Goal: Task Accomplishment & Management: Complete application form

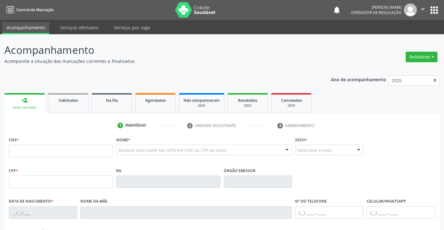
click at [59, 149] on input "text" at bounding box center [61, 151] width 104 height 12
type input "706 0038 2990 6645"
type input "0[DATE]"
type input "[PHONE_NUMBER]"
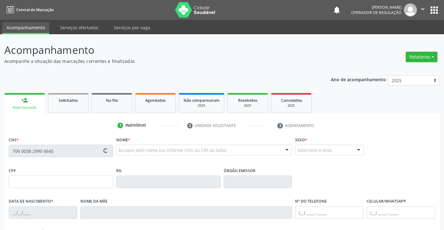
type input "S/N"
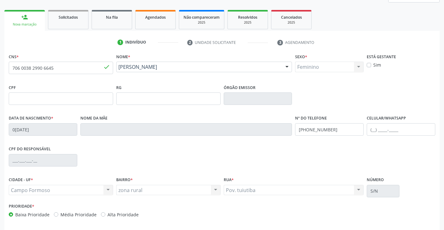
scroll to position [108, 0]
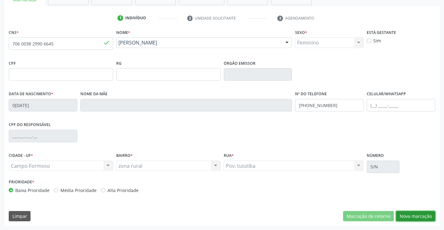
click at [412, 215] on button "Nova marcação" at bounding box center [415, 216] width 39 height 11
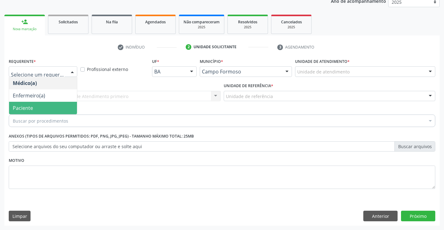
click at [31, 108] on span "Paciente" at bounding box center [23, 108] width 20 height 7
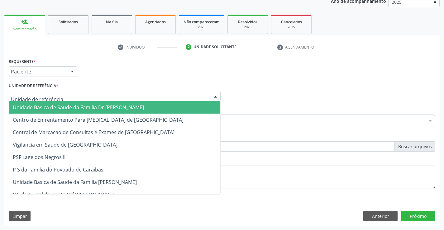
click at [44, 109] on span "Unidade Basica de Saude da Familia Dr [PERSON_NAME]" at bounding box center [78, 107] width 131 height 7
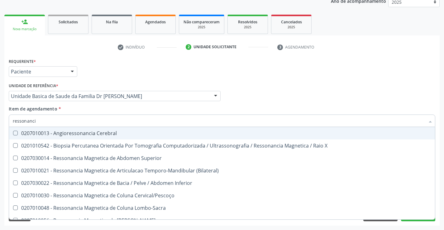
type input "ressonancia"
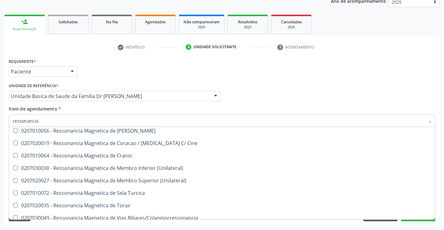
scroll to position [94, 0]
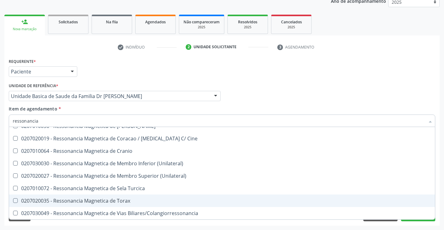
click at [141, 201] on div "0207020035 - Ressonancia Magnetica de Torax" at bounding box center [222, 201] width 419 height 5
checkbox Torax "true"
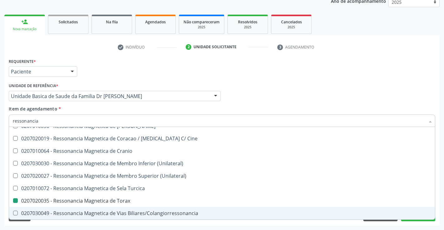
click at [440, 198] on div "Requerente * Paciente Médico(a) Enfermeiro(a) Paciente Nenhum resultado encontr…" at bounding box center [222, 141] width 436 height 169
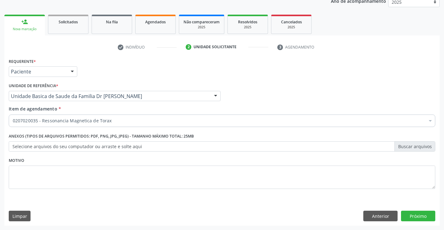
scroll to position [0, 0]
click at [414, 215] on button "Próximo" at bounding box center [418, 216] width 34 height 11
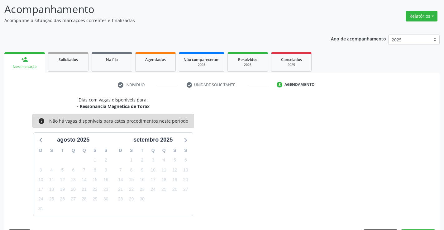
scroll to position [59, 0]
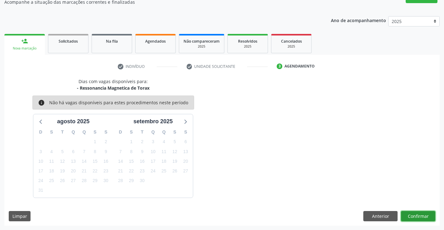
click at [418, 213] on button "Confirmar" at bounding box center [418, 216] width 34 height 11
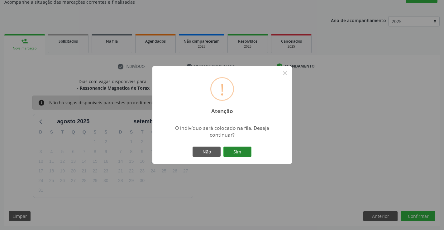
click at [236, 148] on button "Sim" at bounding box center [238, 152] width 28 height 11
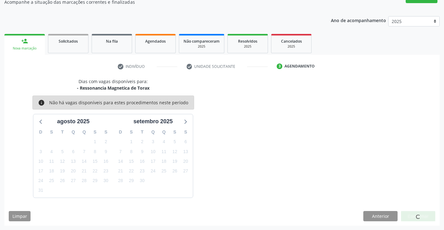
scroll to position [0, 0]
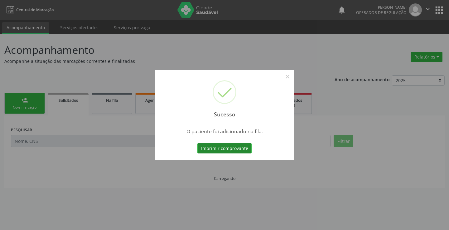
click at [227, 147] on button "Imprimir comprovante" at bounding box center [224, 148] width 54 height 11
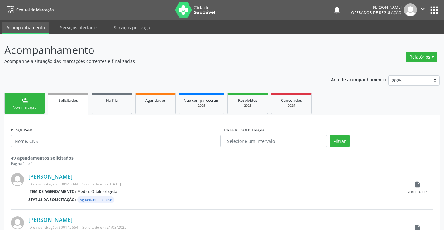
click at [19, 101] on link "person_add Nova marcação" at bounding box center [24, 103] width 41 height 21
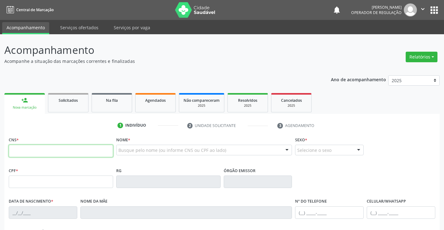
click at [27, 153] on input "text" at bounding box center [61, 151] width 104 height 12
type input "709 8090 0520 6897"
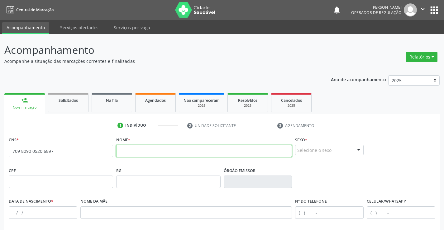
click at [136, 154] on input "text" at bounding box center [204, 151] width 176 height 12
type input "[PERSON_NAME]"
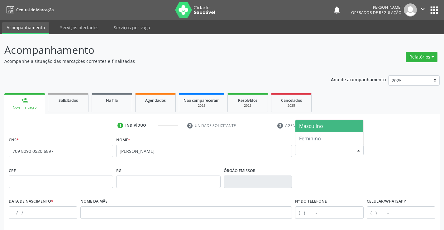
click at [325, 149] on div "Selecione o sexo" at bounding box center [329, 150] width 69 height 11
click at [327, 125] on span "Masculino" at bounding box center [330, 126] width 68 height 12
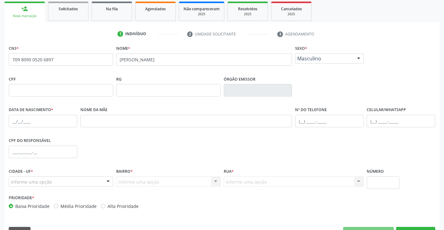
scroll to position [94, 0]
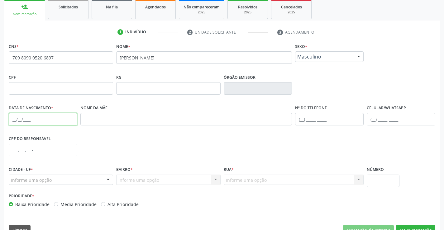
click at [34, 119] on input "text" at bounding box center [43, 119] width 69 height 12
type input "[DATE]"
click at [51, 179] on div "Informe uma opção" at bounding box center [61, 180] width 104 height 11
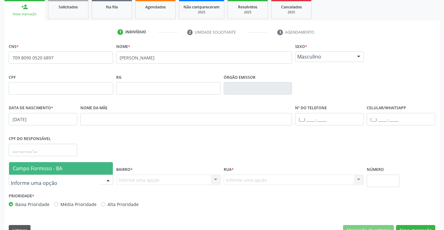
click at [57, 169] on span "Campo Formoso - BA" at bounding box center [38, 168] width 50 height 7
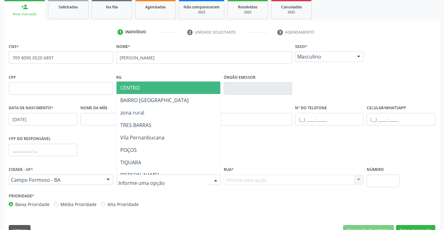
click at [138, 82] on span "CENTRO" at bounding box center [184, 88] width 135 height 12
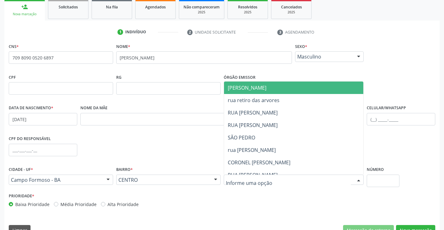
click at [270, 88] on span "[PERSON_NAME]" at bounding box center [299, 88] width 150 height 12
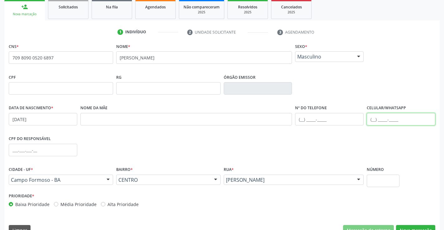
click at [385, 117] on input "text" at bounding box center [401, 119] width 69 height 12
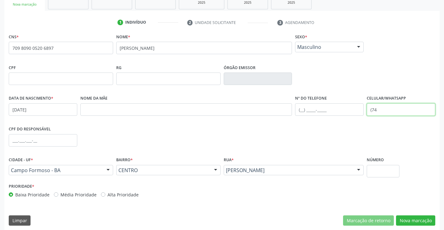
scroll to position [108, 0]
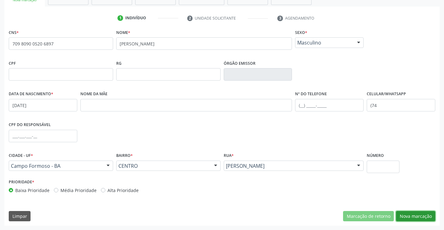
click at [417, 216] on button "Nova marcação" at bounding box center [415, 216] width 39 height 11
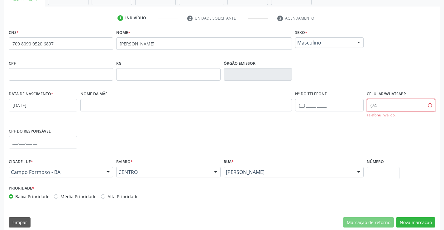
click at [385, 104] on input "(74" at bounding box center [401, 105] width 69 height 12
type input "("
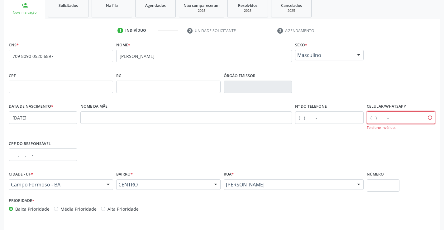
scroll to position [114, 0]
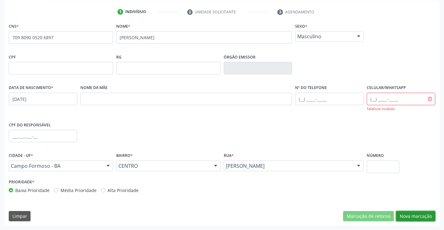
click at [409, 216] on button "Nova marcação" at bounding box center [415, 216] width 39 height 11
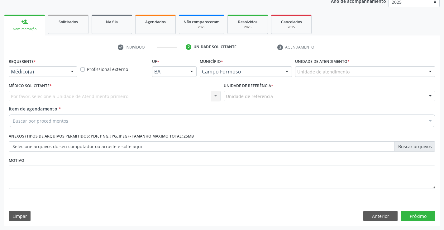
scroll to position [79, 0]
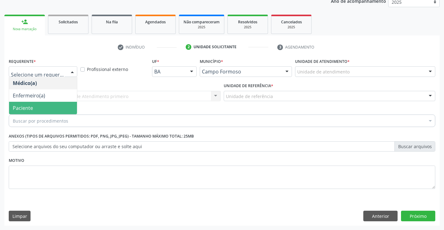
click at [30, 109] on span "Paciente" at bounding box center [23, 108] width 20 height 7
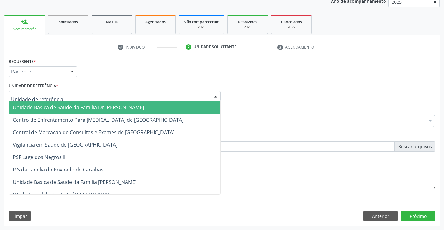
click at [75, 107] on span "Unidade Basica de Saude da Familia Dr [PERSON_NAME]" at bounding box center [78, 107] width 131 height 7
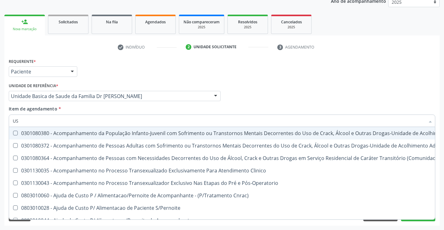
type input "USG"
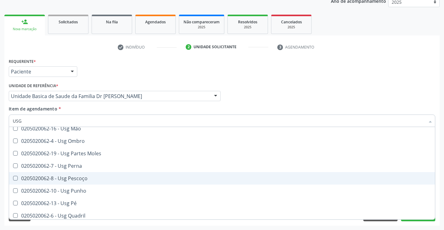
scroll to position [94, 0]
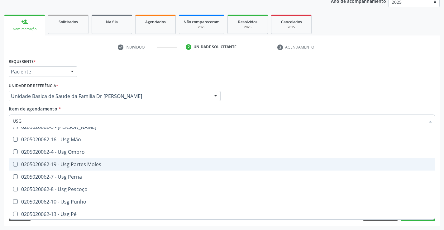
click at [99, 164] on div "0205020062-19 - Usg Partes Moles" at bounding box center [222, 164] width 419 height 5
checkbox Moles "true"
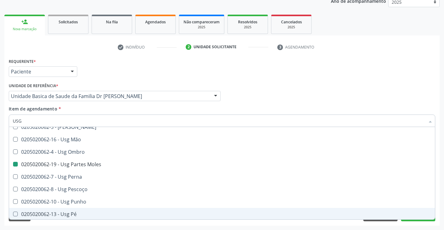
click at [441, 200] on div "Acompanhamento Acompanhe a situação das marcações correntes e finalizadas Relat…" at bounding box center [222, 93] width 444 height 275
checkbox Braço "true"
checkbox Moles "false"
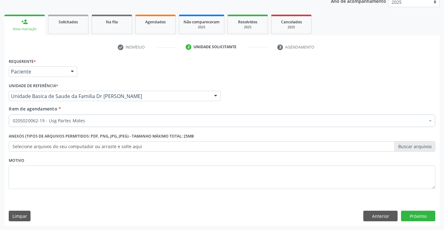
scroll to position [0, 0]
click at [418, 215] on button "Próximo" at bounding box center [418, 216] width 34 height 11
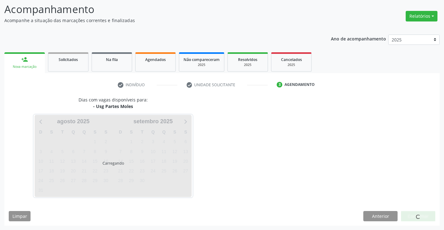
scroll to position [41, 0]
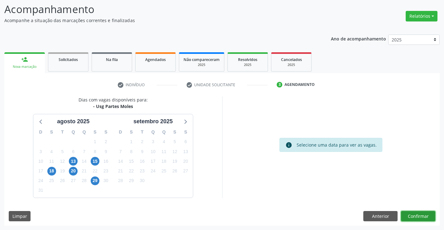
click at [418, 215] on button "Confirmar" at bounding box center [418, 216] width 34 height 11
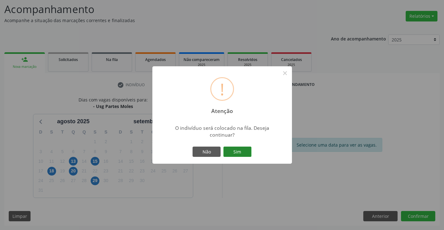
click at [233, 149] on button "Sim" at bounding box center [238, 152] width 28 height 11
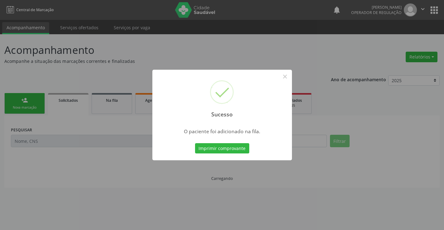
scroll to position [0, 0]
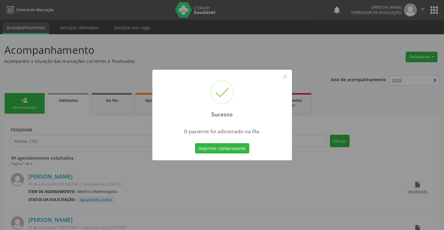
click at [233, 149] on button "Imprimir comprovante" at bounding box center [222, 148] width 54 height 11
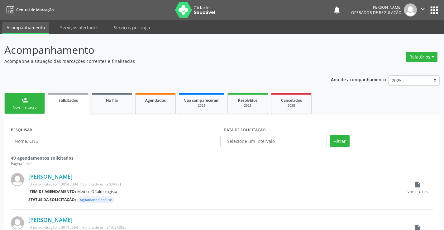
click at [29, 101] on link "person_add Nova marcação" at bounding box center [24, 103] width 41 height 21
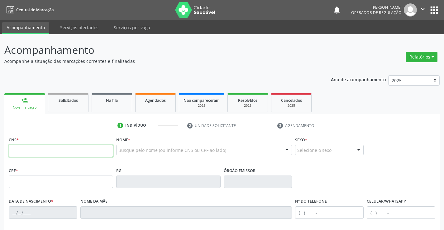
click at [58, 151] on input "text" at bounding box center [61, 151] width 104 height 12
click at [24, 151] on input "text" at bounding box center [61, 151] width 104 height 12
type input "704 5093 0421 4117"
type input "1464502994"
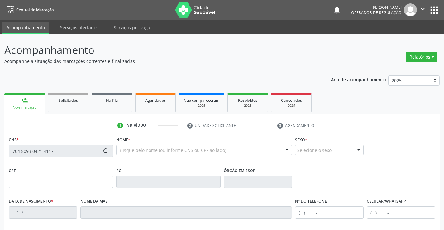
type input "[DATE]"
type input "[PHONE_NUMBER]"
type input "SN"
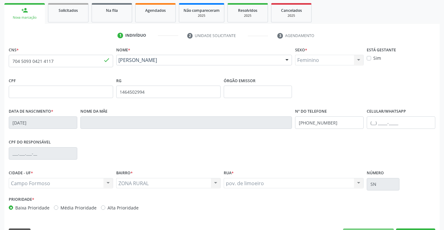
scroll to position [108, 0]
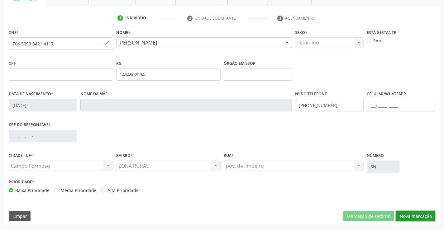
click at [411, 217] on button "Nova marcação" at bounding box center [415, 216] width 39 height 11
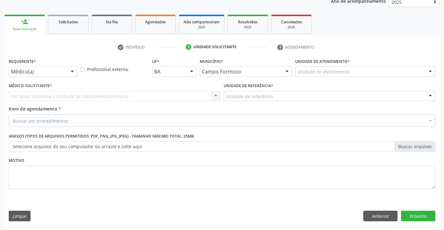
scroll to position [79, 0]
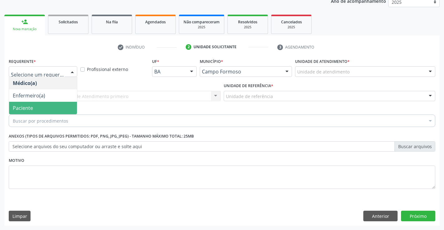
click at [31, 107] on span "Paciente" at bounding box center [23, 108] width 20 height 7
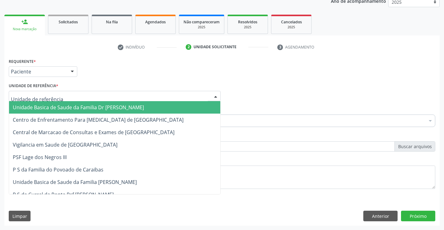
click at [64, 109] on span "Unidade Basica de Saude da Familia Dr [PERSON_NAME]" at bounding box center [78, 107] width 131 height 7
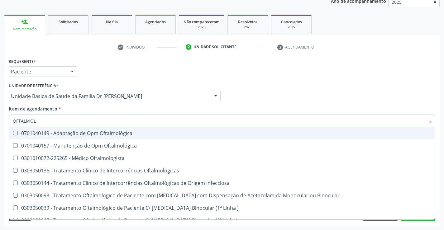
type input "OFTALMOLO"
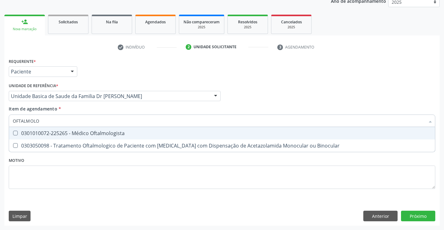
click at [61, 132] on div "0301010072-225265 - Médico Oftalmologista" at bounding box center [222, 133] width 419 height 5
checkbox Oftalmologista "true"
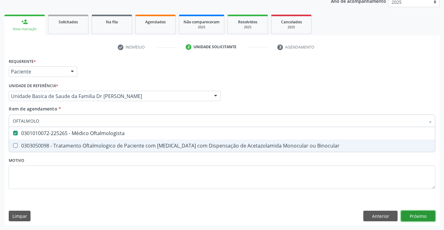
click at [417, 216] on div "Requerente * Paciente Médico(a) Enfermeiro(a) Paciente Nenhum resultado encontr…" at bounding box center [222, 141] width 436 height 169
checkbox Binocular "true"
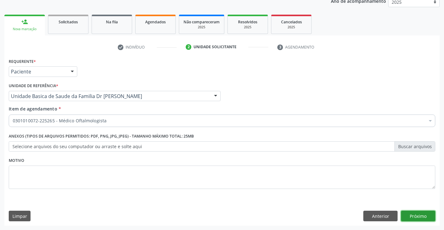
click at [419, 216] on button "Próximo" at bounding box center [418, 216] width 34 height 11
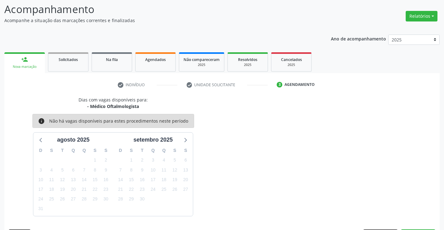
scroll to position [59, 0]
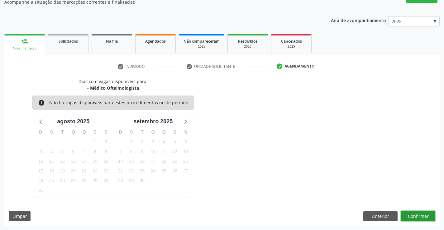
click at [417, 216] on button "Confirmar" at bounding box center [418, 216] width 34 height 11
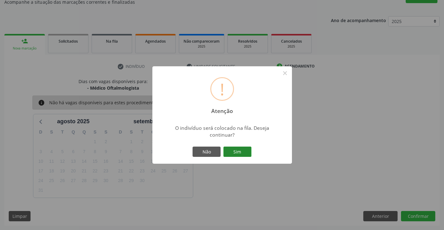
click at [234, 150] on button "Sim" at bounding box center [238, 152] width 28 height 11
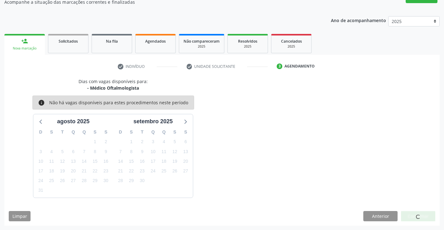
scroll to position [0, 0]
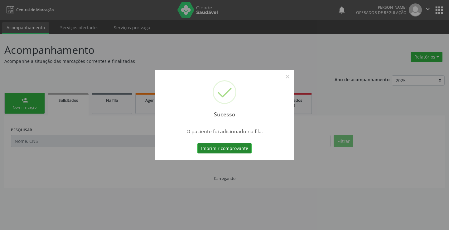
click at [216, 148] on button "Imprimir comprovante" at bounding box center [224, 148] width 54 height 11
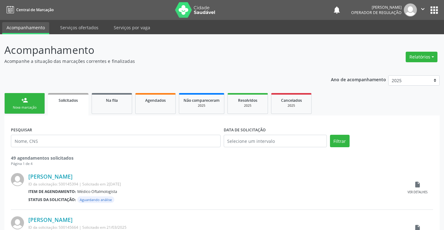
click at [28, 107] on div "Nova marcação" at bounding box center [24, 107] width 31 height 5
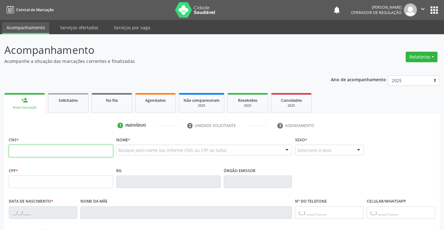
click at [60, 153] on input "text" at bounding box center [61, 151] width 104 height 12
type input "703 0048 9950 7673"
type input "1489532048"
type input "[DATE]"
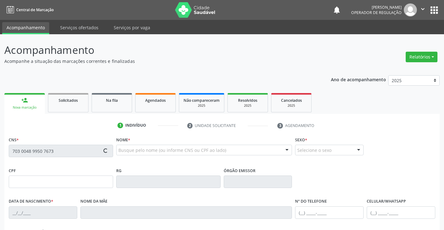
type input "[PHONE_NUMBER]"
type input "039.119.575-13"
type input "S/N"
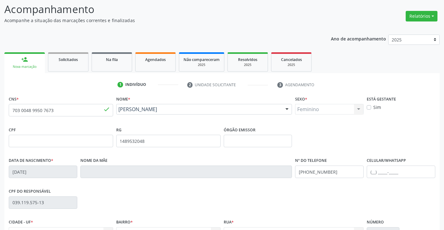
scroll to position [108, 0]
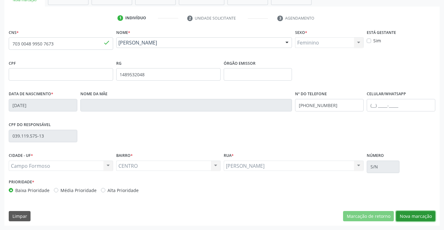
click at [419, 215] on button "Nova marcação" at bounding box center [415, 216] width 39 height 11
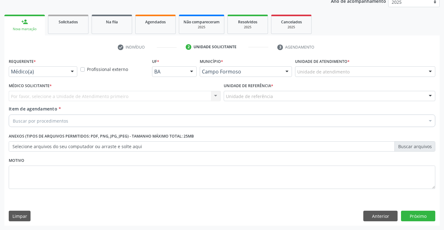
scroll to position [79, 0]
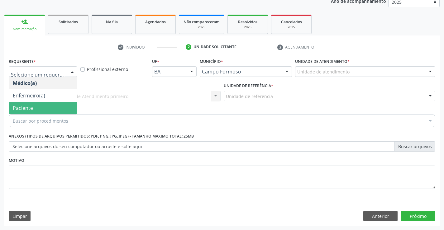
click at [41, 108] on span "Paciente" at bounding box center [43, 108] width 68 height 12
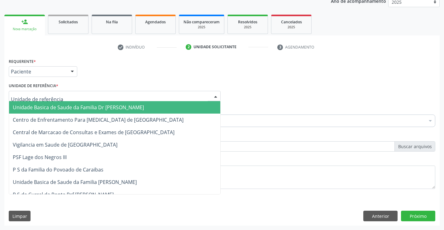
click at [67, 109] on span "Unidade Basica de Saude da Familia Dr [PERSON_NAME]" at bounding box center [78, 107] width 131 height 7
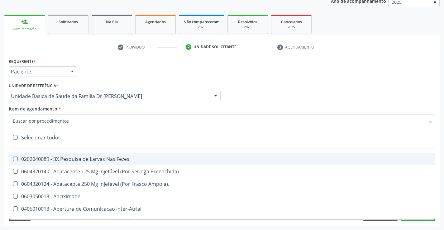
click at [69, 124] on div at bounding box center [222, 121] width 427 height 12
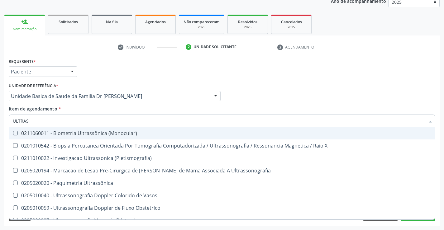
type input "ULTRASS"
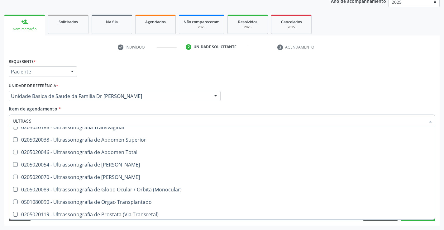
scroll to position [156, 0]
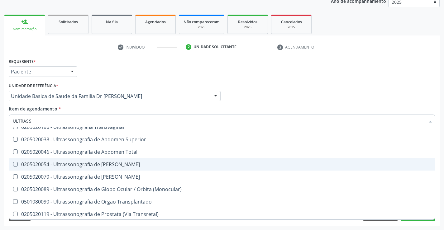
click at [158, 167] on div "0205020054 - Ultrassonografia de [PERSON_NAME]" at bounding box center [222, 164] width 419 height 5
checkbox Urinario "true"
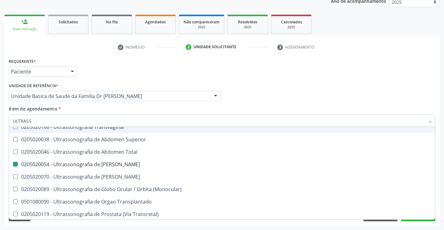
click at [173, 78] on div "Requerente * Paciente Médico(a) Enfermeiro(a) Paciente Nenhum resultado encontr…" at bounding box center [222, 69] width 430 height 24
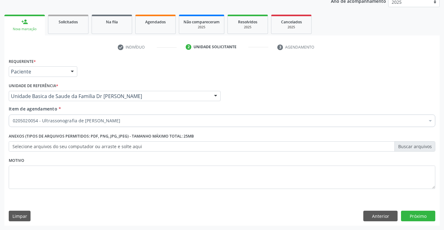
scroll to position [0, 0]
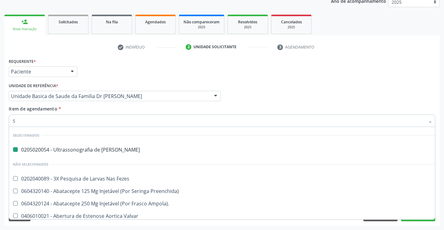
type input "SE"
checkbox Urinario "false"
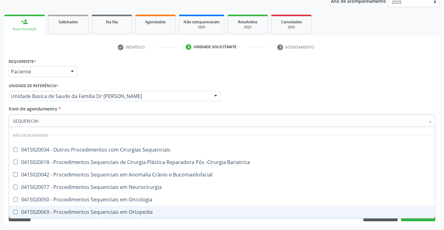
type input "SEQUENCIAIS"
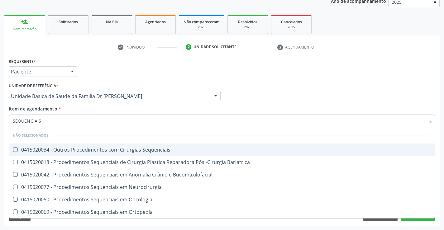
click at [111, 146] on span "0415020034 - Outros Procedimentos com Cirurgias Sequenciais" at bounding box center [222, 150] width 426 height 12
checkbox Sequenciais "true"
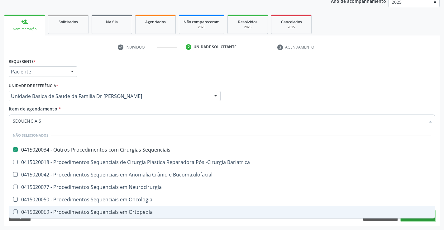
click at [411, 220] on div "Requerente * Paciente Médico(a) Enfermeiro(a) Paciente Nenhum resultado encontr…" at bounding box center [222, 141] width 436 height 169
checkbox Bariatrica "true"
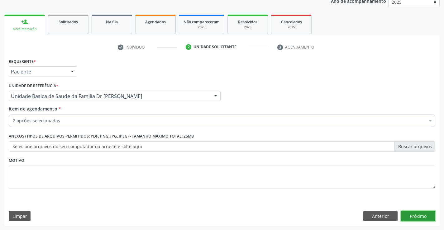
click at [414, 216] on button "Próximo" at bounding box center [418, 216] width 34 height 11
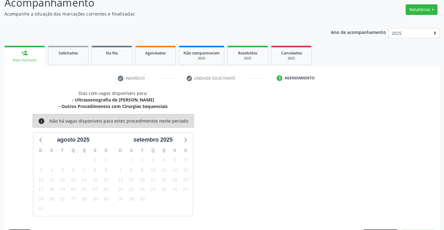
scroll to position [66, 0]
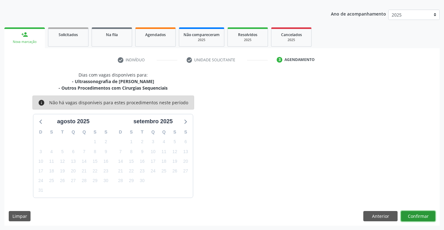
click at [415, 215] on button "Confirmar" at bounding box center [418, 216] width 34 height 11
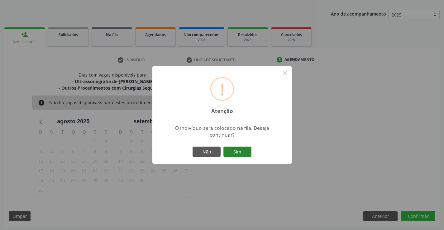
click at [240, 152] on button "Sim" at bounding box center [238, 152] width 28 height 11
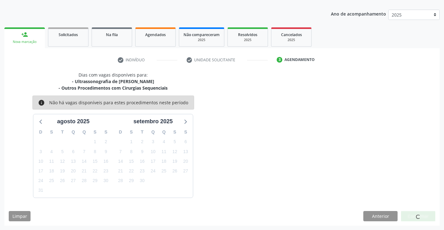
scroll to position [0, 0]
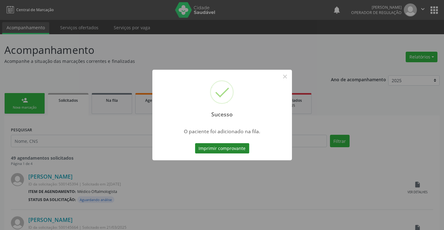
click at [237, 150] on button "Imprimir comprovante" at bounding box center [222, 148] width 54 height 11
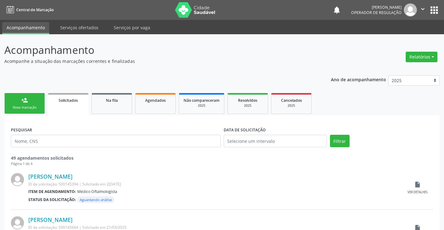
click at [24, 101] on div "person_add" at bounding box center [24, 100] width 7 height 7
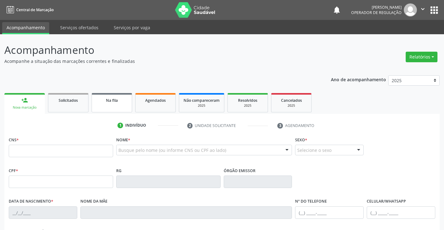
click at [126, 101] on div "Na fila" at bounding box center [111, 100] width 31 height 7
select select "7"
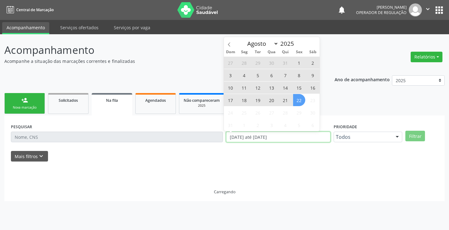
click at [210, 138] on div "PESQUISAR DATA DE SOLICITAÇÃO 0[DATE] até 2[DATE] Prioridade Todos Todos Baixa …" at bounding box center [224, 134] width 430 height 24
type input "2023"
select select "0"
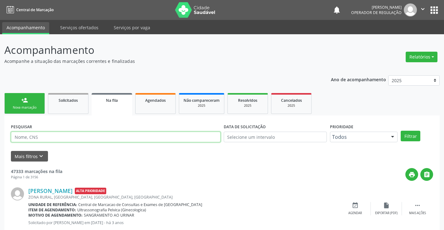
click at [63, 134] on input "text" at bounding box center [116, 137] width 210 height 11
type input "703004899507673"
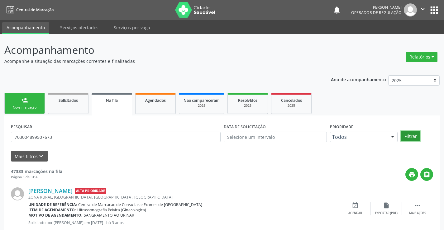
click at [418, 134] on button "Filtrar" at bounding box center [411, 136] width 20 height 11
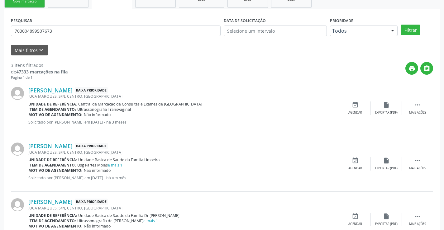
scroll to position [125, 0]
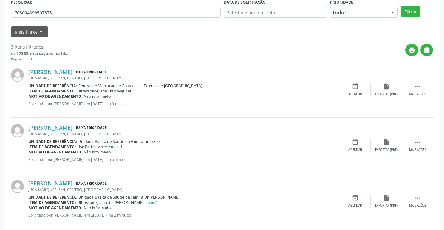
click at [121, 148] on link "e mais 1" at bounding box center [115, 146] width 15 height 5
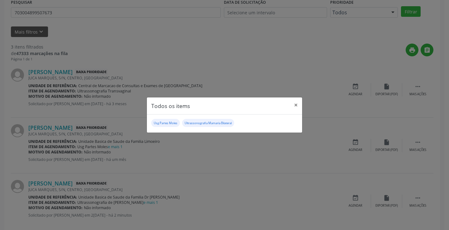
click at [250, 160] on div "Todos os items × Usg Partes Moles Ultrassonografia Mamaria Bilateral" at bounding box center [224, 115] width 449 height 230
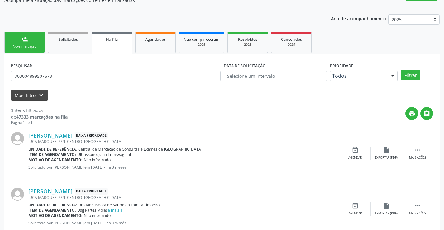
scroll to position [0, 0]
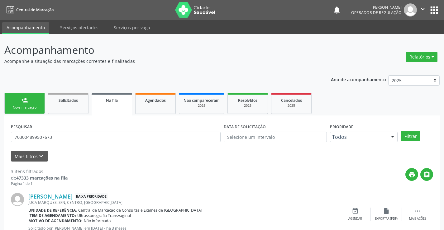
click at [28, 103] on link "person_add Nova marcação" at bounding box center [24, 103] width 41 height 21
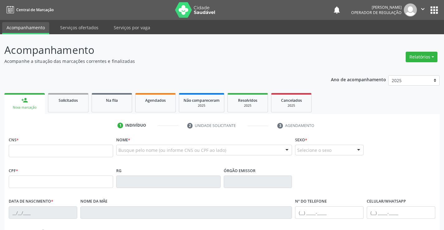
click at [421, 8] on icon "" at bounding box center [423, 9] width 7 height 7
click at [402, 37] on link "Sair" at bounding box center [407, 38] width 43 height 9
click at [153, 102] on span "Agendados" at bounding box center [155, 100] width 21 height 5
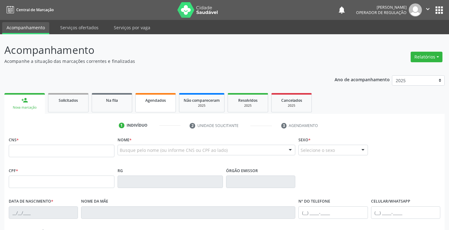
select select "7"
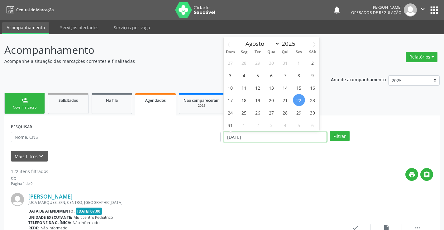
drag, startPoint x: 257, startPoint y: 138, endPoint x: 203, endPoint y: 138, distance: 53.6
click at [203, 138] on div "PESQUISAR DATA DE ATENDIMENTO 22/08/2025 Filtrar" at bounding box center [222, 134] width 426 height 24
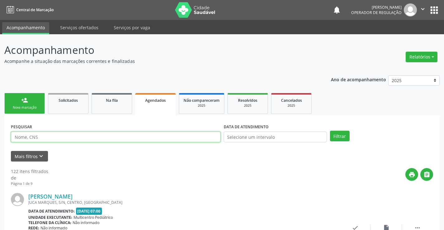
click at [76, 135] on input "text" at bounding box center [116, 137] width 210 height 11
type input "703407323443100"
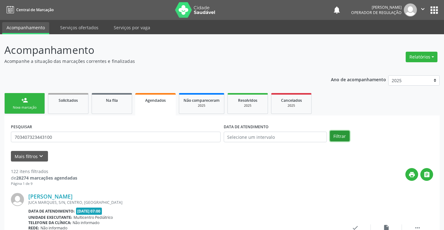
click at [340, 135] on button "Filtrar" at bounding box center [340, 136] width 20 height 11
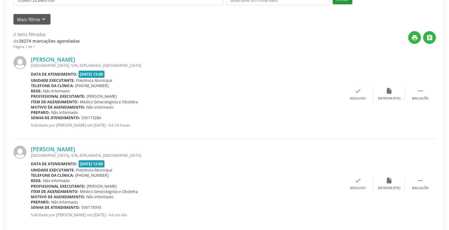
scroll to position [147, 0]
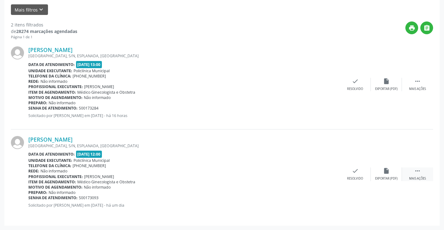
click at [418, 172] on icon "" at bounding box center [417, 171] width 7 height 7
click at [324, 170] on icon "cancel" at bounding box center [324, 171] width 7 height 7
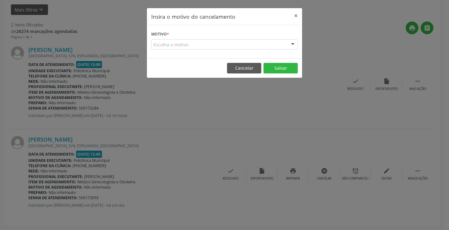
click at [183, 44] on div "Escolha o motivo" at bounding box center [224, 44] width 147 height 11
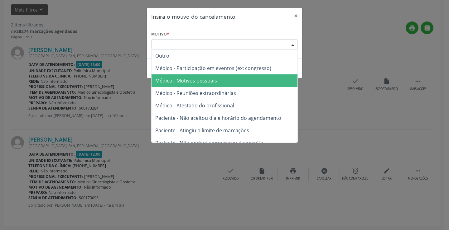
click at [196, 78] on span "Médico - Motivos pessoais" at bounding box center [186, 80] width 62 height 7
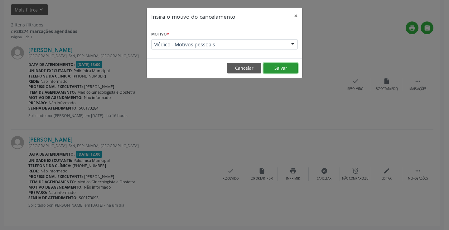
click at [273, 65] on button "Salvar" at bounding box center [281, 68] width 34 height 11
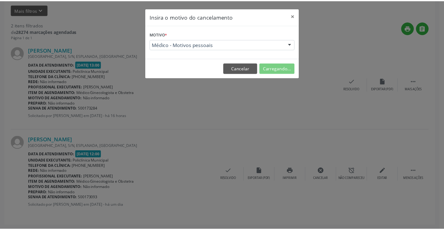
scroll to position [0, 0]
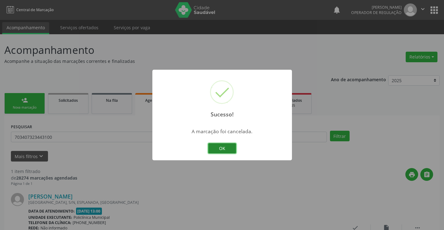
click at [224, 148] on button "OK" at bounding box center [222, 148] width 28 height 11
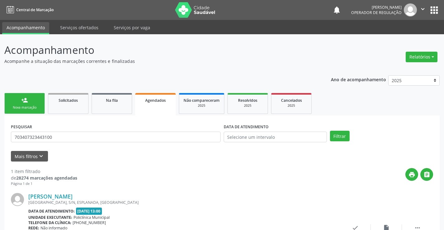
click at [22, 102] on div "person_add" at bounding box center [24, 100] width 7 height 7
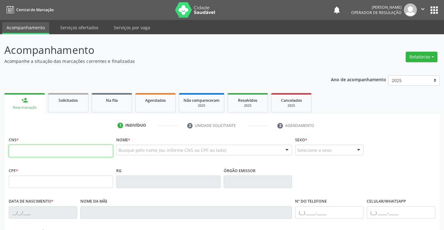
click at [47, 152] on input "text" at bounding box center [61, 151] width 104 height 12
type input "709 2052 7960 0039"
type input "1139417142"
type input "10/05/1992"
type input "(74) 9124-5469"
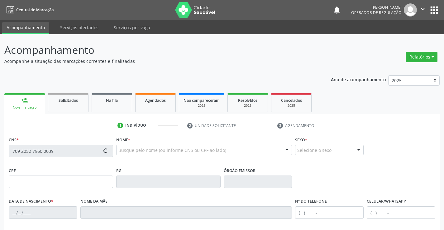
type input "(74) 9124-5469"
type input "062.187.775-10"
type input "39"
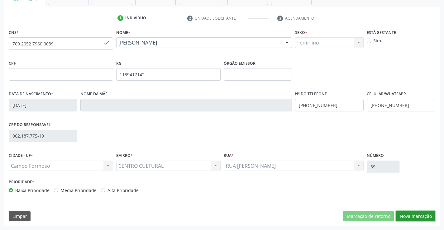
click at [412, 216] on button "Nova marcação" at bounding box center [415, 216] width 39 height 11
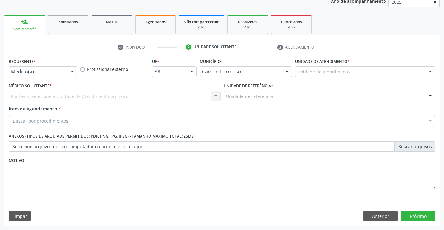
scroll to position [79, 0]
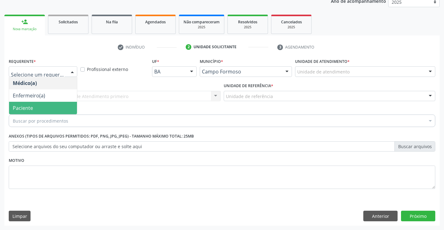
click at [43, 108] on span "Paciente" at bounding box center [43, 108] width 68 height 12
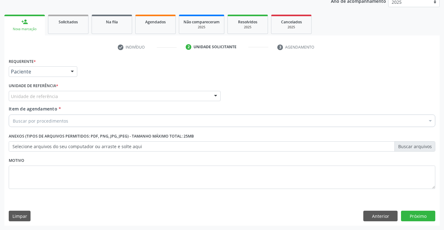
click at [48, 93] on div "Unidade de referência" at bounding box center [115, 96] width 212 height 11
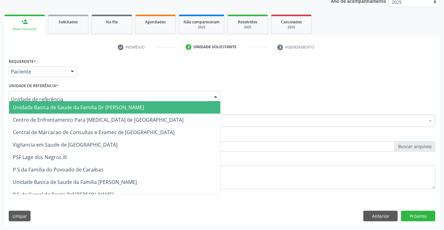
click at [53, 107] on span "Unidade Basica de Saude da Familia Dr [PERSON_NAME]" at bounding box center [78, 107] width 131 height 7
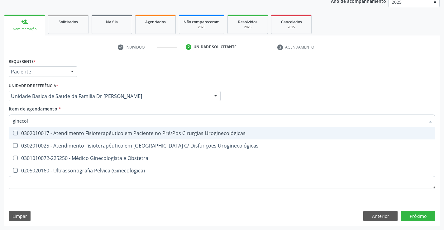
type input "ginecolo"
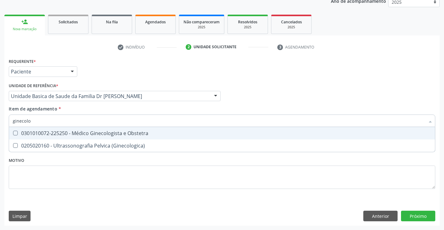
click at [79, 132] on div "0301010072-225250 - Médico Ginecologista e Obstetra" at bounding box center [222, 133] width 419 height 5
checkbox Obstetra "true"
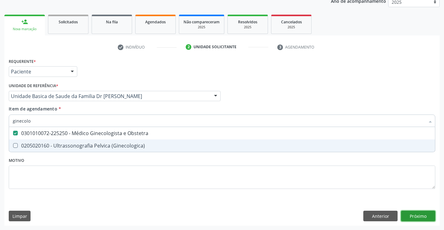
click at [418, 216] on div "Requerente * Paciente Médico(a) Enfermeiro(a) Paciente Nenhum resultado encontr…" at bounding box center [222, 141] width 436 height 169
checkbox \(Ginecologica\) "true"
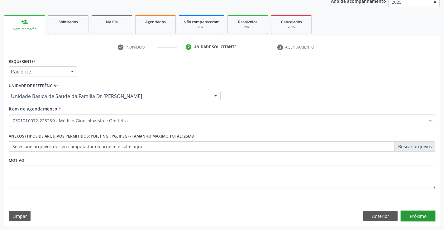
click at [418, 216] on button "Próximo" at bounding box center [418, 216] width 34 height 11
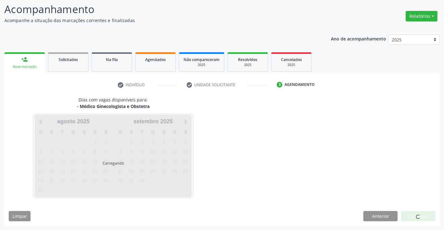
scroll to position [41, 0]
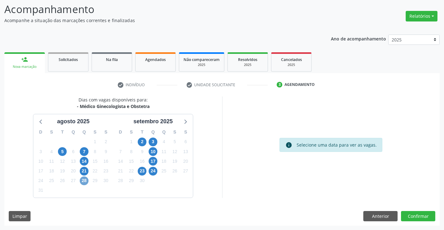
click at [84, 181] on span "28" at bounding box center [84, 181] width 9 height 9
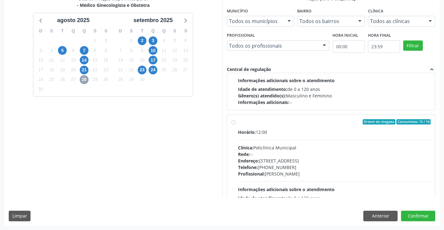
scroll to position [98, 0]
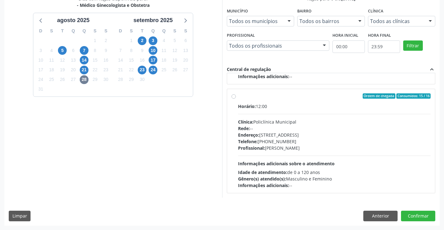
click at [307, 101] on label "Ordem de chegada Consumidos: 15 / 16 Horário: 12:00 Clínica: Policlínica Munici…" at bounding box center [334, 142] width 193 height 96
click at [236, 99] on input "Ordem de chegada Consumidos: 15 / 16 Horário: 12:00 Clínica: Policlínica Munici…" at bounding box center [234, 97] width 4 height 6
radio input "true"
click at [418, 215] on button "Confirmar" at bounding box center [418, 216] width 34 height 11
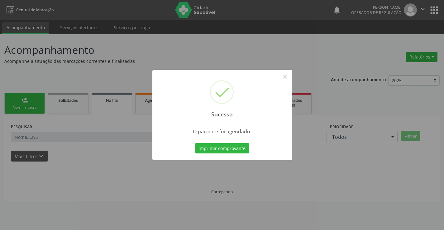
scroll to position [0, 0]
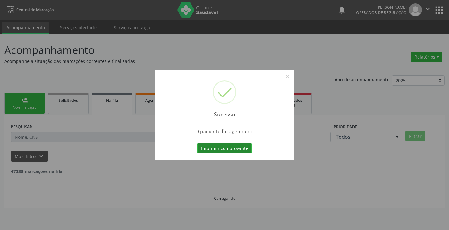
click at [228, 147] on button "Imprimir comprovante" at bounding box center [224, 148] width 54 height 11
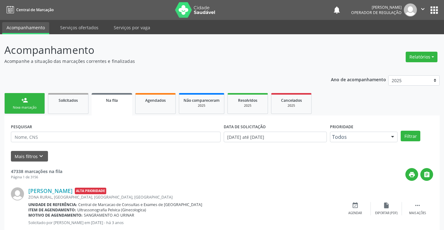
click at [28, 100] on div "person_add" at bounding box center [24, 100] width 7 height 7
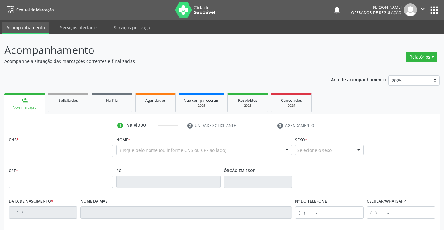
click at [423, 8] on icon "" at bounding box center [423, 9] width 7 height 7
click at [407, 39] on link "Sair" at bounding box center [407, 38] width 43 height 9
click at [423, 8] on icon "" at bounding box center [423, 9] width 7 height 7
click at [414, 36] on link "Sair" at bounding box center [407, 38] width 43 height 9
